Goal: Find specific page/section: Find specific page/section

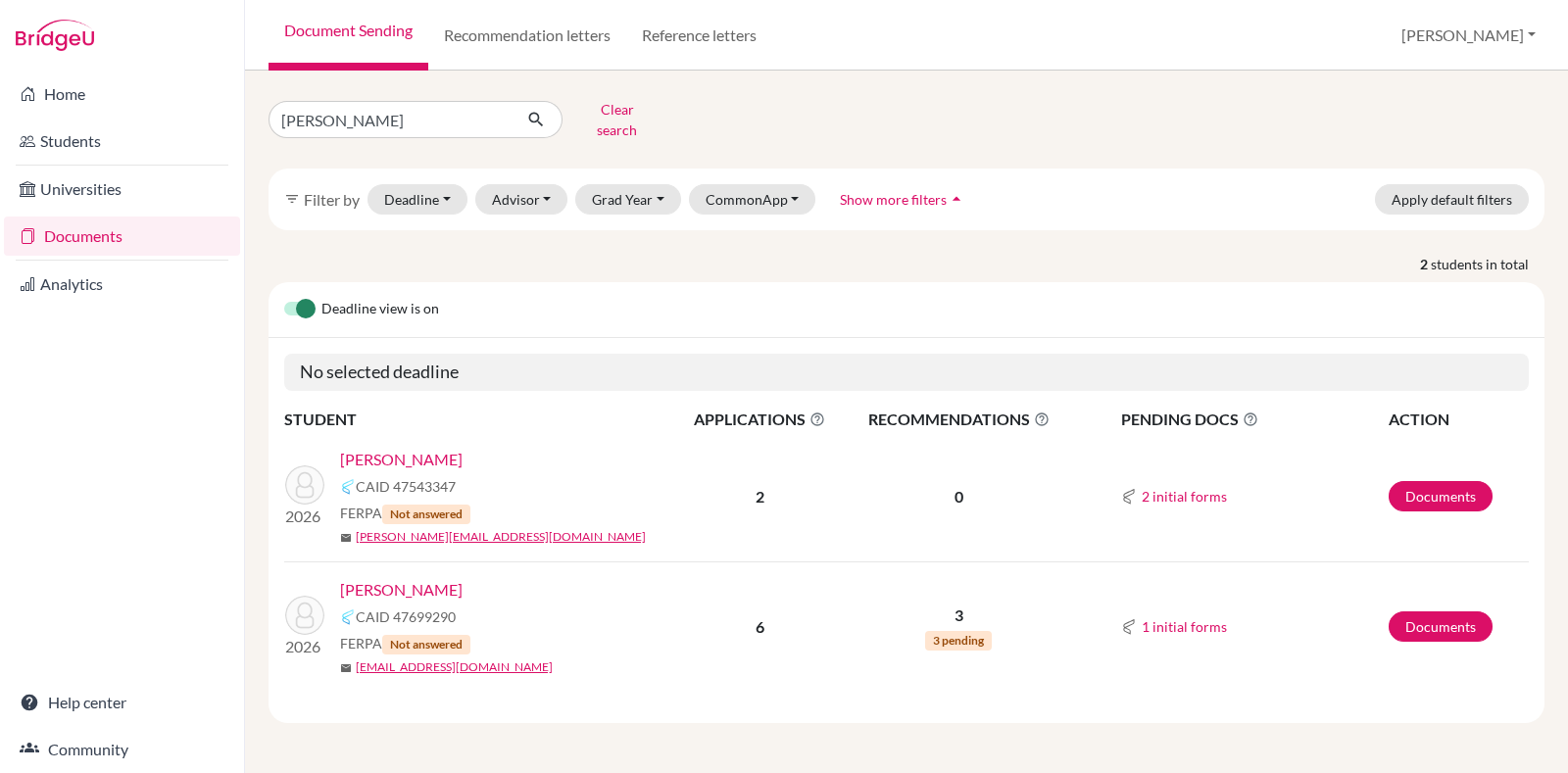
click at [1000, 317] on div "Deadline view is on" at bounding box center [906, 311] width 1275 height 56
click at [1421, 611] on link "Documents" at bounding box center [1440, 626] width 104 height 30
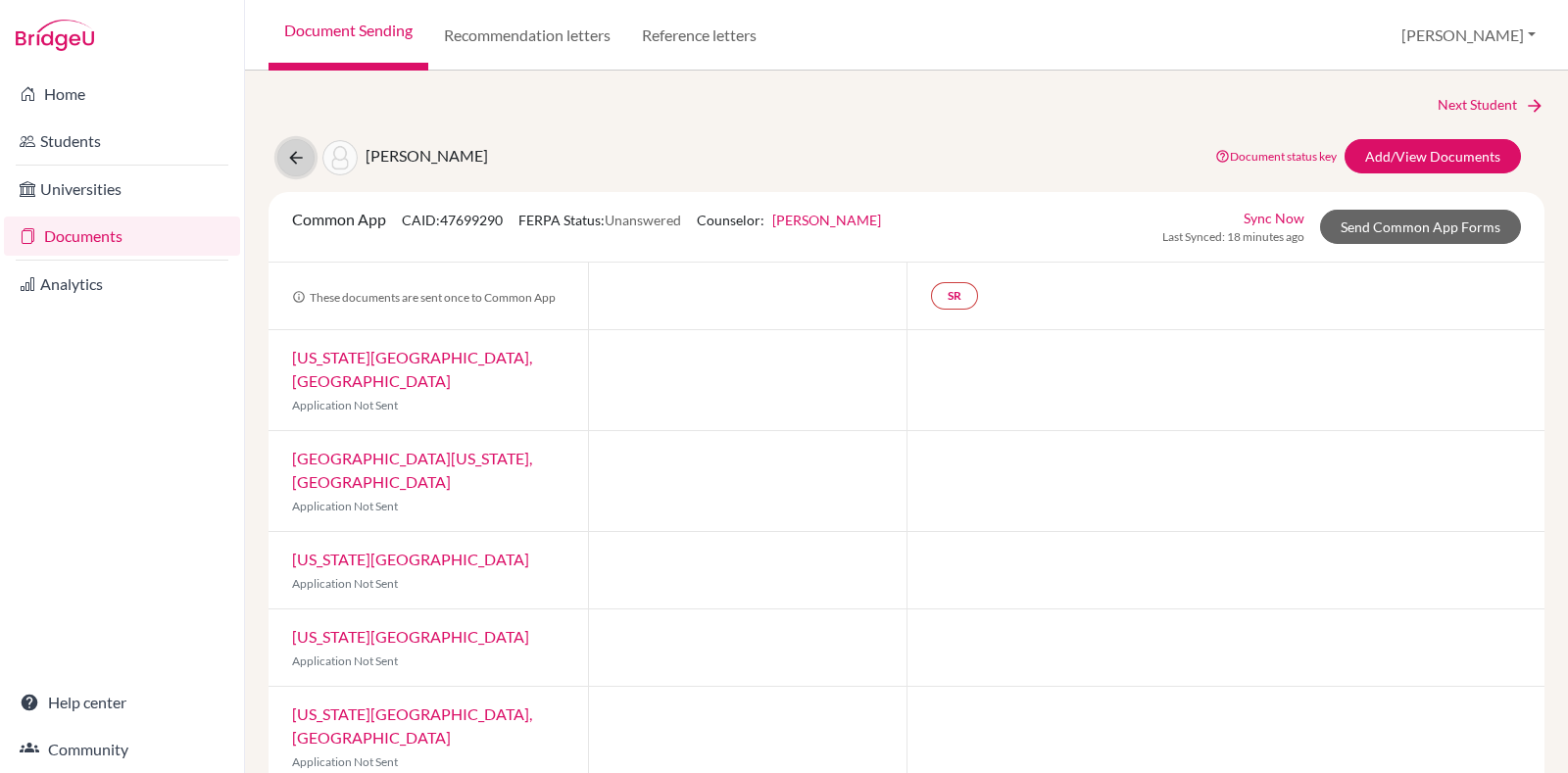
click at [295, 164] on icon at bounding box center [296, 158] width 20 height 20
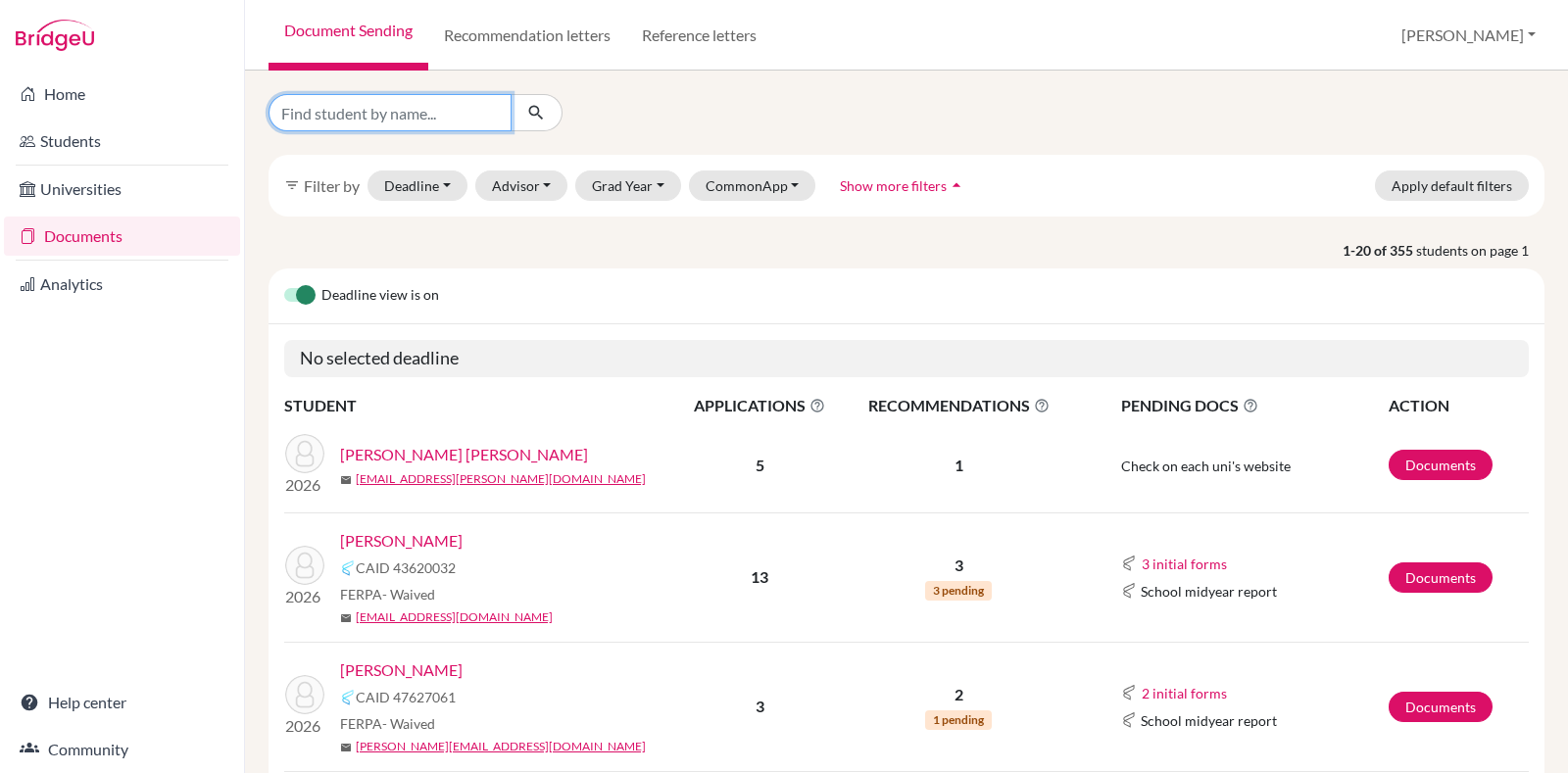
click at [416, 121] on input "Find student by name..." at bounding box center [390, 112] width 243 height 37
type input "nevid"
click button "submit" at bounding box center [536, 112] width 52 height 37
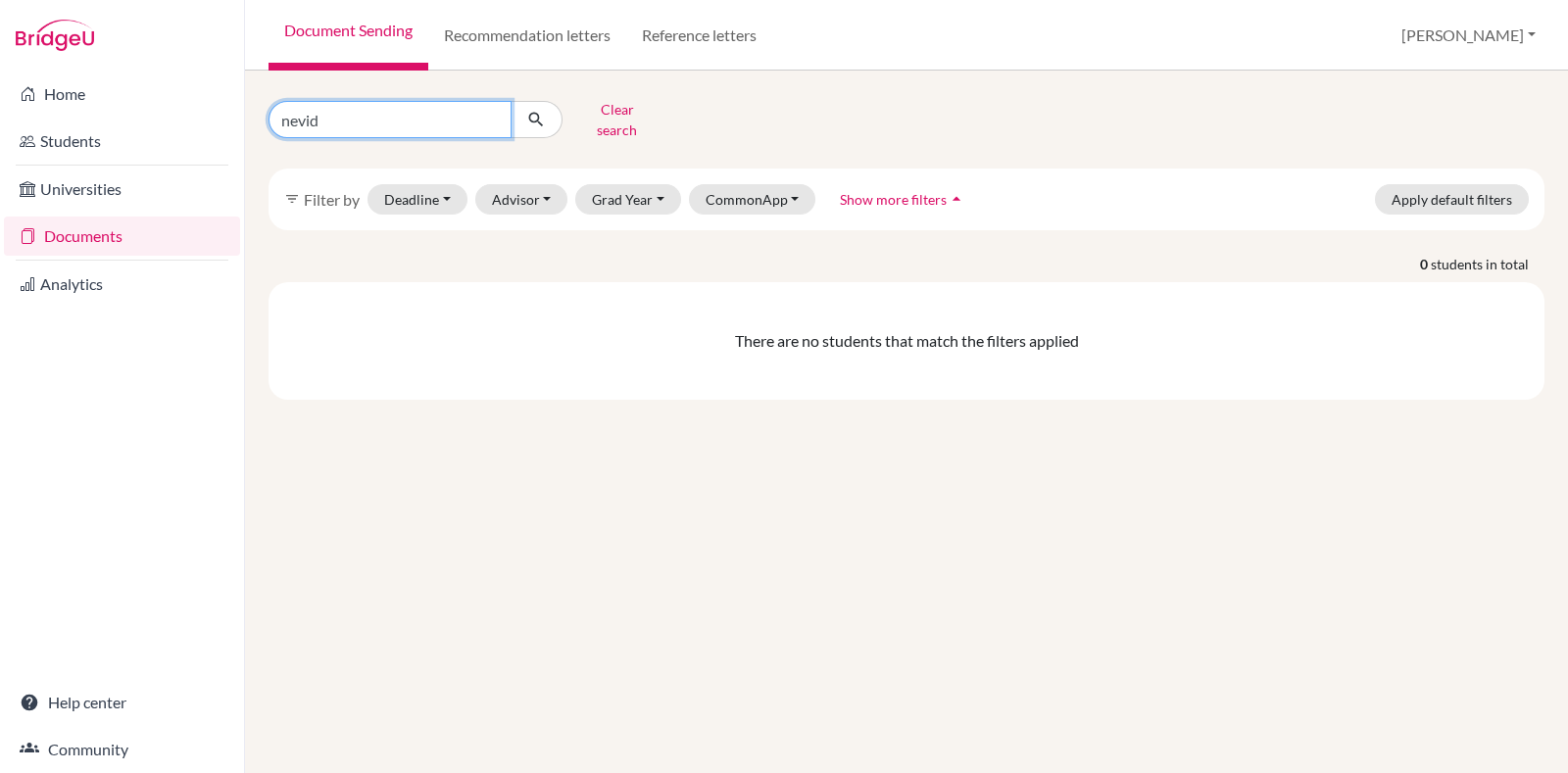
click at [422, 120] on input "nevid" at bounding box center [390, 119] width 243 height 37
type input "ne"
